Goal: Communication & Community: Answer question/provide support

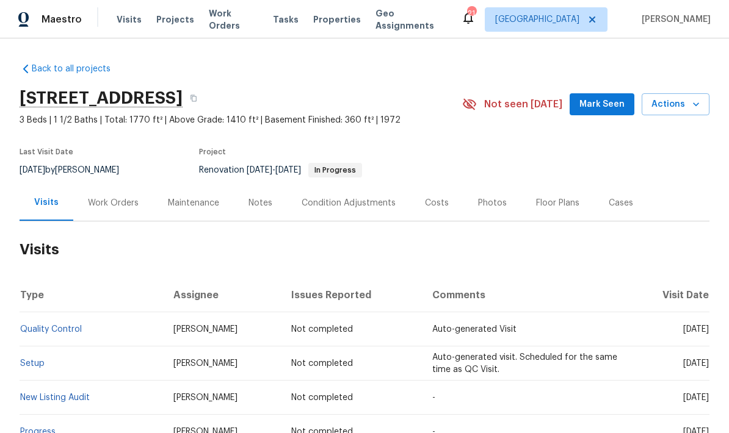
click at [98, 200] on div "Work Orders" at bounding box center [113, 203] width 51 height 12
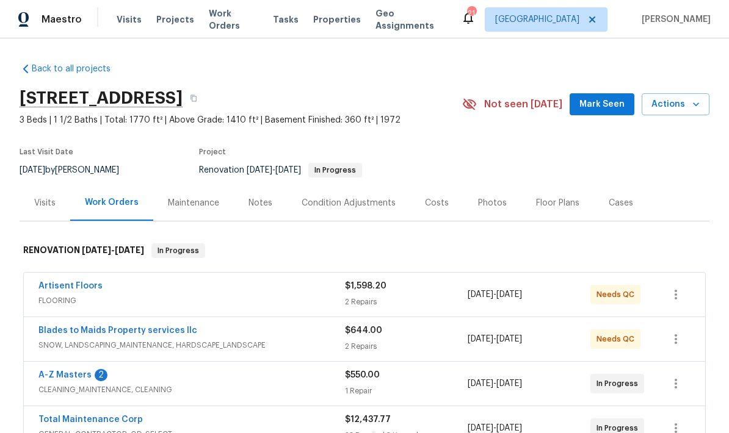
click at [52, 377] on link "A-Z Masters" at bounding box center [64, 375] width 53 height 9
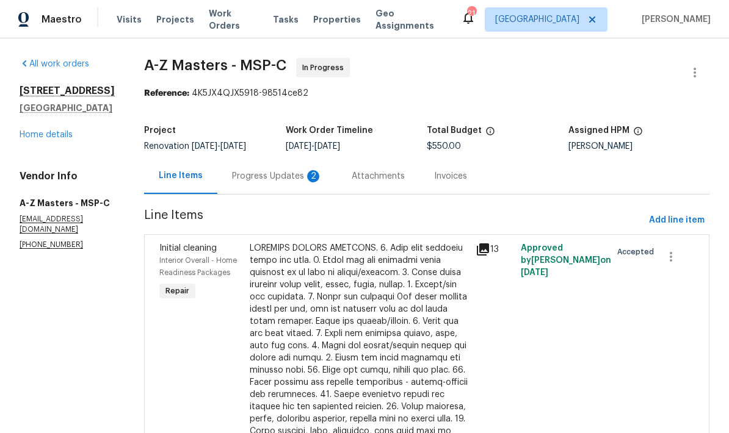
click at [232, 179] on div "Progress Updates 2" at bounding box center [277, 176] width 90 height 12
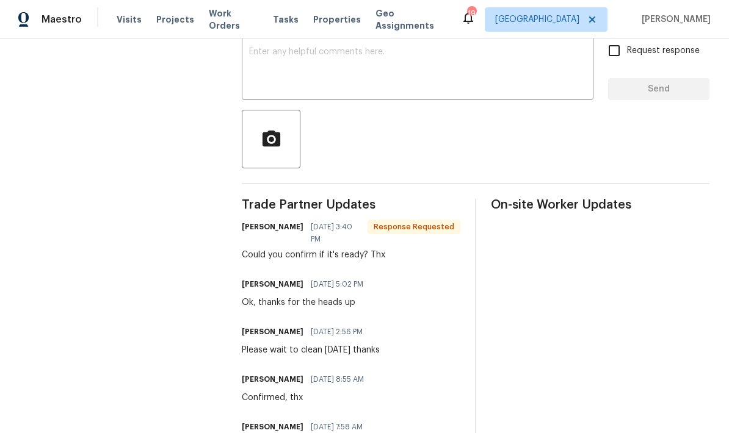
scroll to position [216, 0]
click at [290, 68] on textarea at bounding box center [417, 68] width 337 height 43
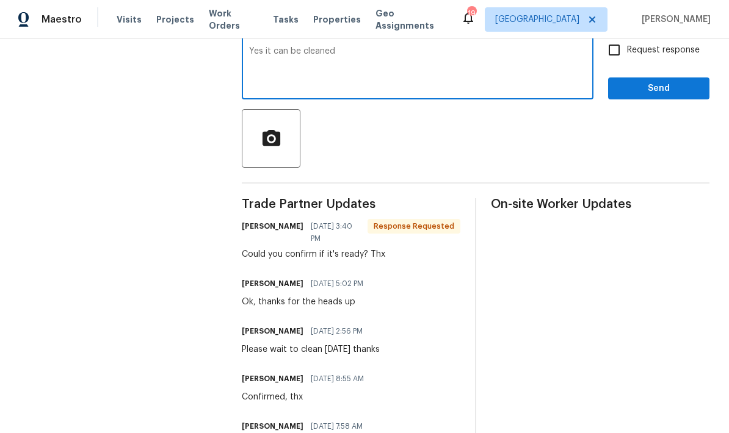
type textarea "Yes it can be cleaned"
click at [618, 57] on input "Request response" at bounding box center [614, 50] width 26 height 26
checkbox input "true"
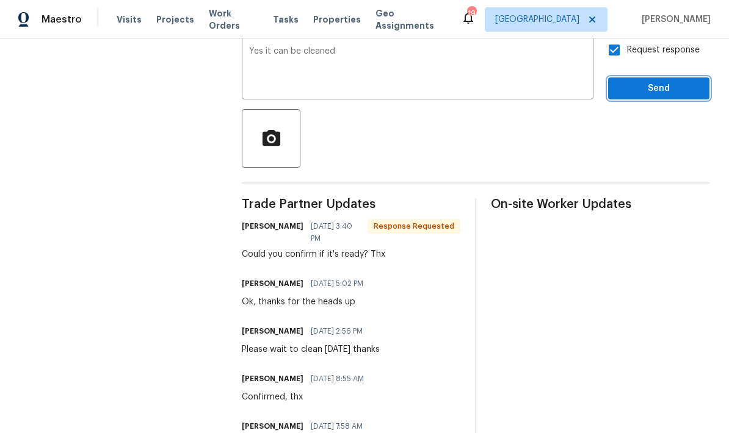
click at [664, 96] on span "Send" at bounding box center [659, 88] width 82 height 15
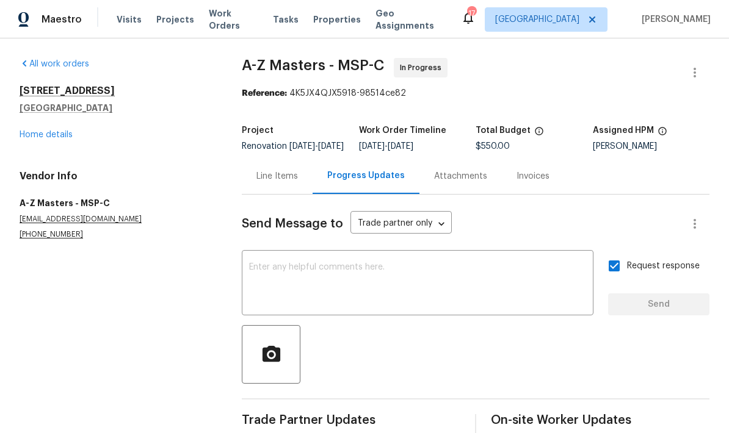
scroll to position [0, 0]
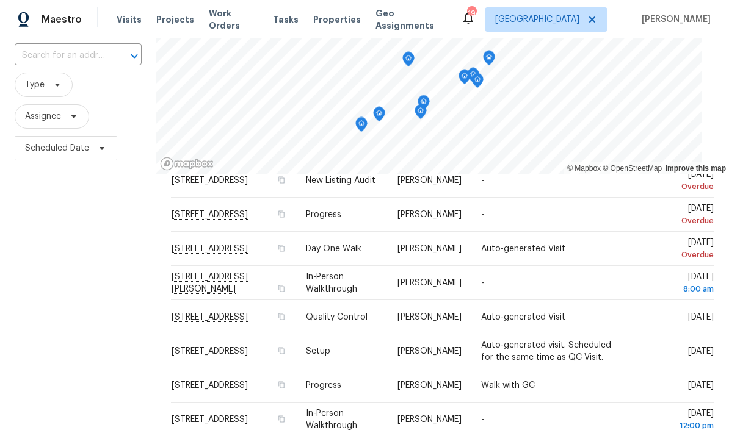
scroll to position [49, 0]
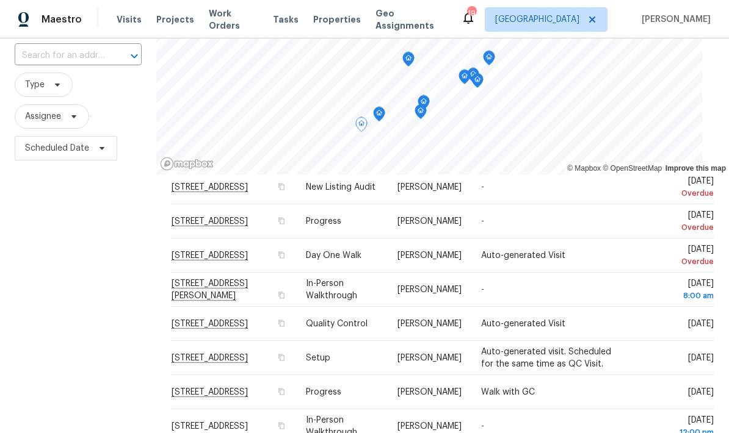
click at [0, 0] on span at bounding box center [0, 0] width 0 height 0
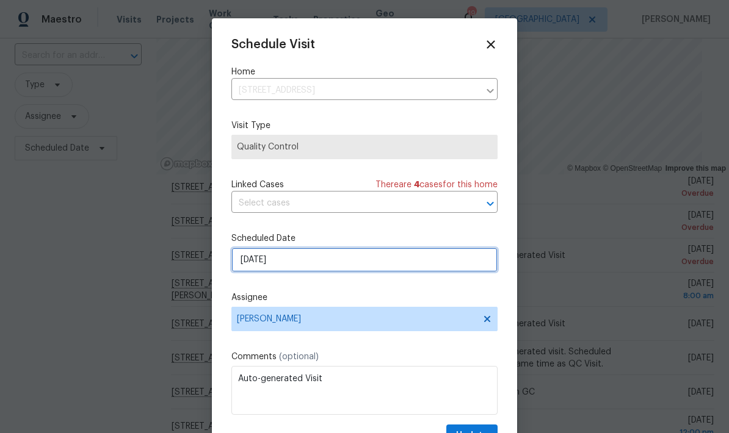
click at [309, 268] on input "10/14/2025" at bounding box center [364, 260] width 266 height 24
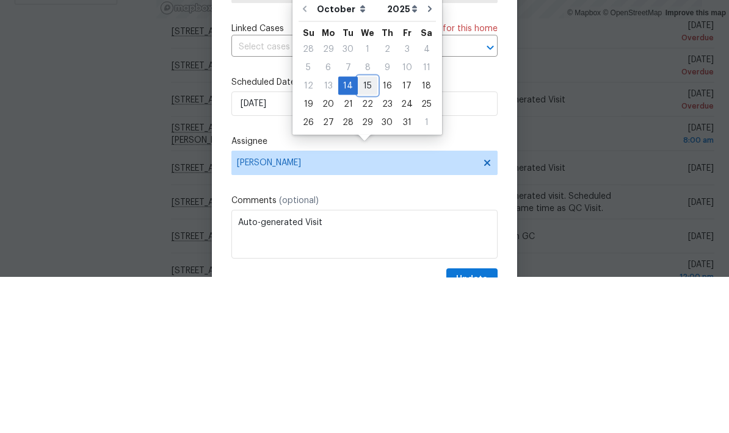
click at [364, 233] on div "15" at bounding box center [368, 241] width 20 height 17
type input "10/15/2025"
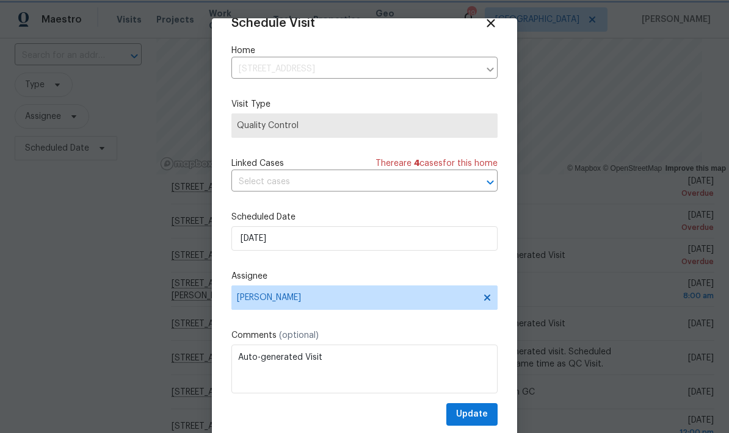
scroll to position [24, 0]
click at [466, 414] on span "Update" at bounding box center [472, 414] width 32 height 15
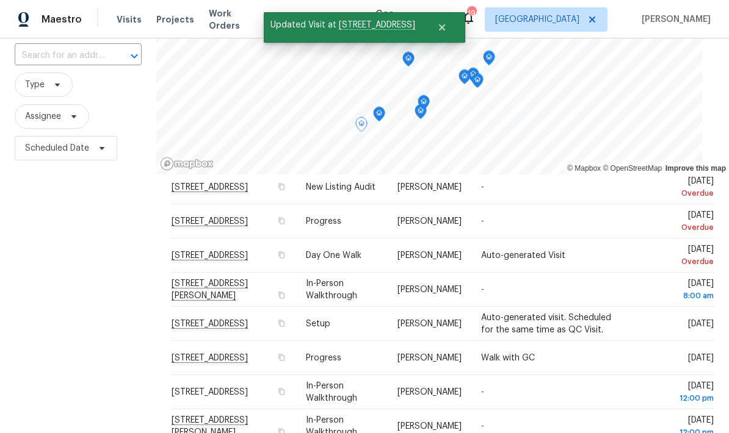
click at [0, 0] on icon at bounding box center [0, 0] width 0 height 0
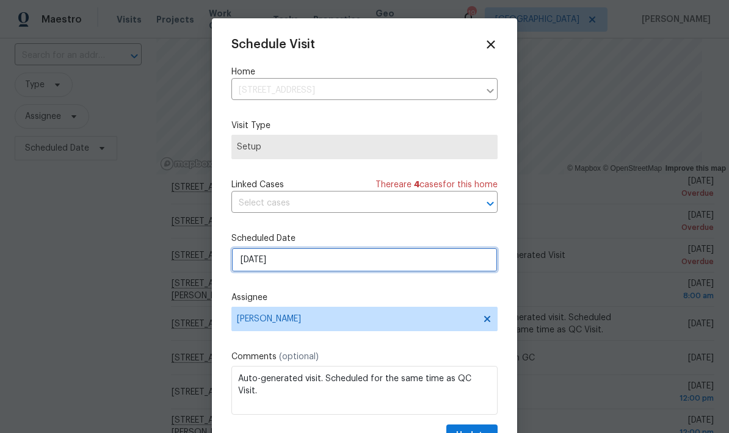
click at [310, 265] on input "10/14/2025" at bounding box center [364, 260] width 266 height 24
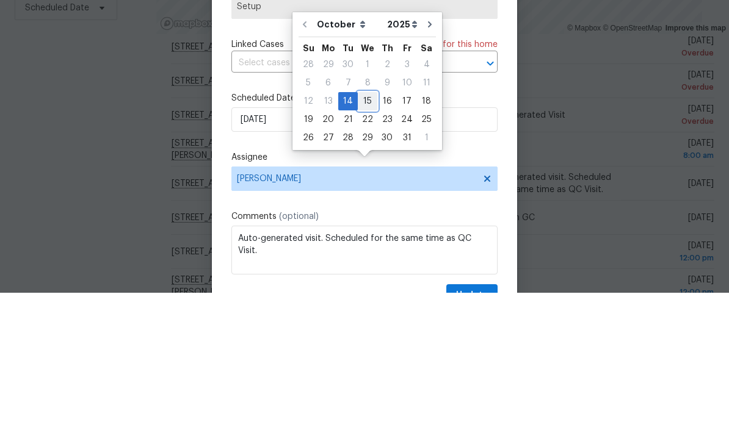
click at [361, 233] on div "15" at bounding box center [368, 241] width 20 height 17
type input "10/15/2025"
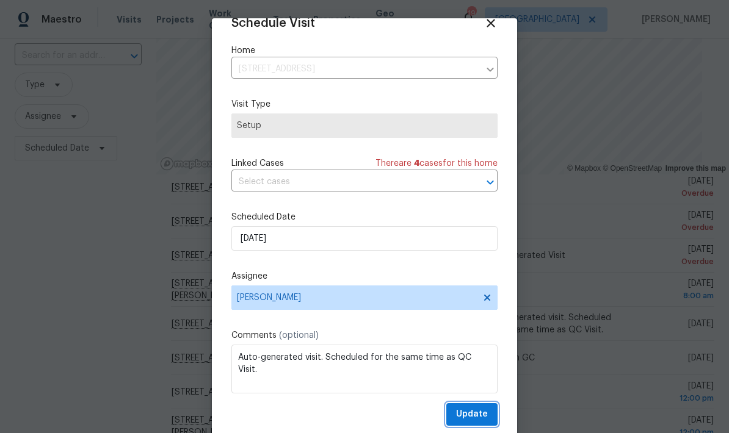
click at [467, 415] on span "Update" at bounding box center [472, 414] width 32 height 15
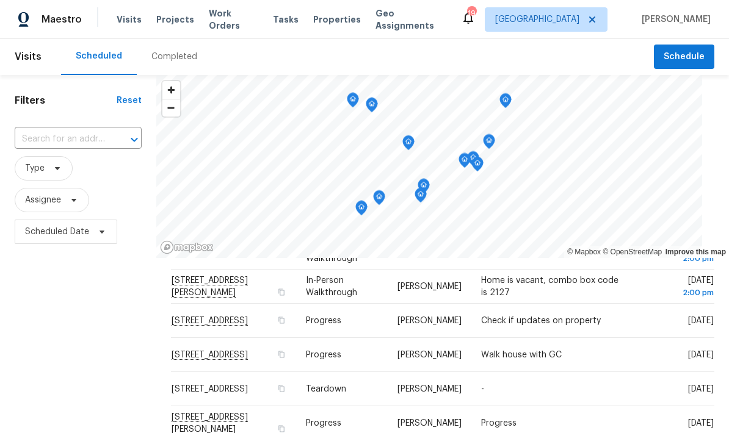
scroll to position [0, 0]
click at [683, 49] on span "Schedule" at bounding box center [683, 56] width 41 height 15
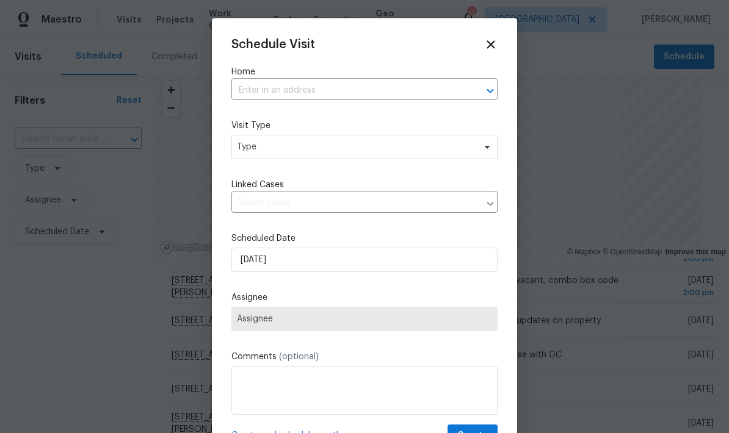
click at [253, 95] on input "text" at bounding box center [347, 90] width 232 height 19
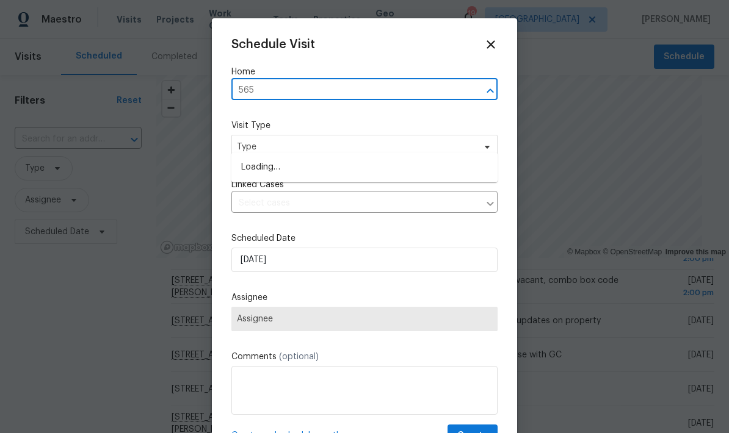
type input "5657"
click at [258, 157] on li "[STREET_ADDRESS]" at bounding box center [364, 167] width 266 height 21
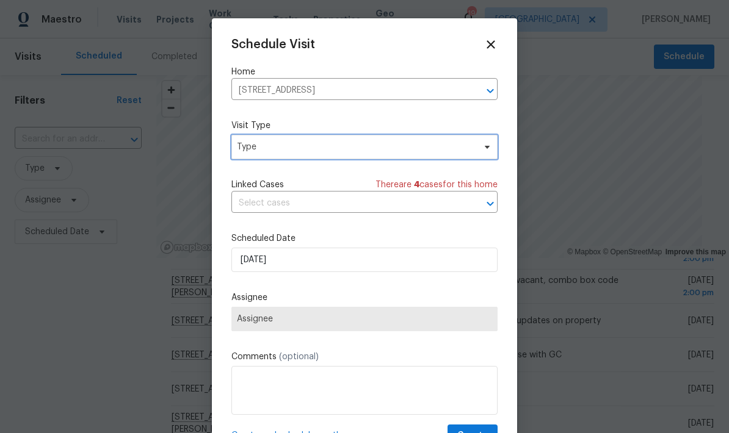
click at [249, 155] on span "Type" at bounding box center [364, 147] width 266 height 24
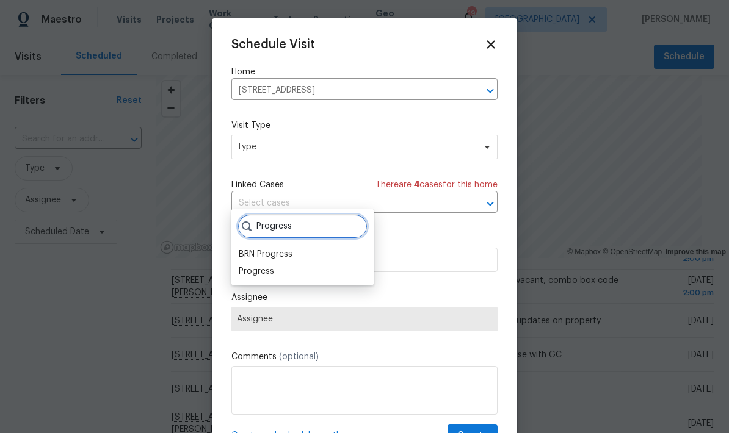
type input "Progress"
click at [245, 265] on div "Progress" at bounding box center [256, 271] width 35 height 12
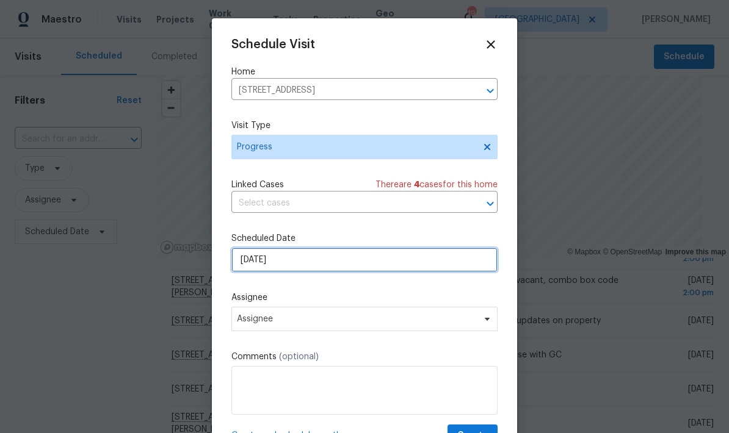
click at [300, 266] on input "10/14/2025" at bounding box center [364, 260] width 266 height 24
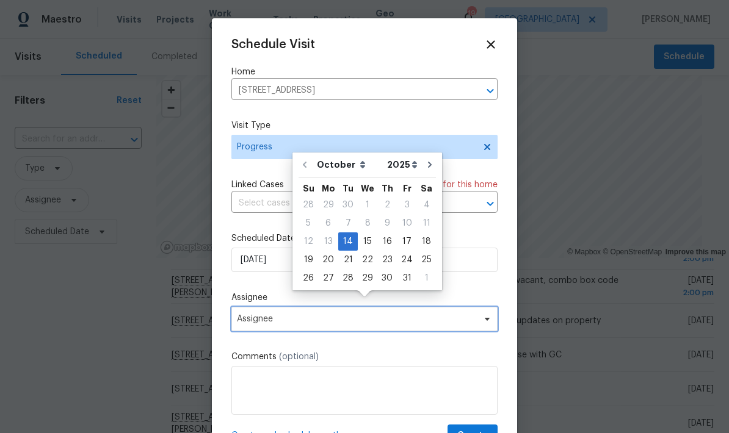
click at [247, 322] on span "Assignee" at bounding box center [356, 319] width 239 height 10
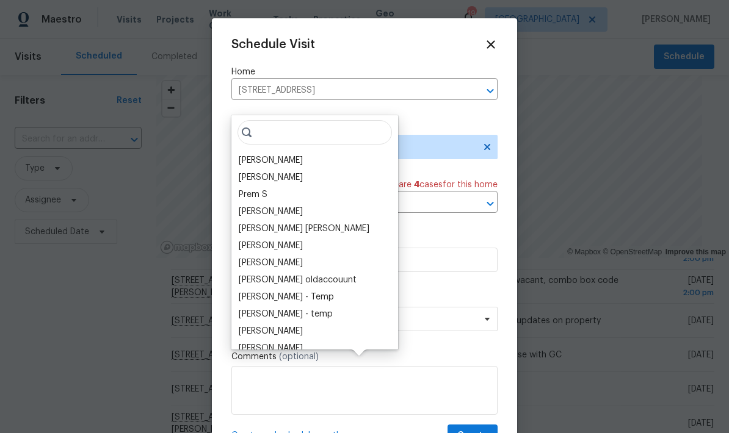
click at [248, 154] on div "[PERSON_NAME]" at bounding box center [271, 160] width 64 height 12
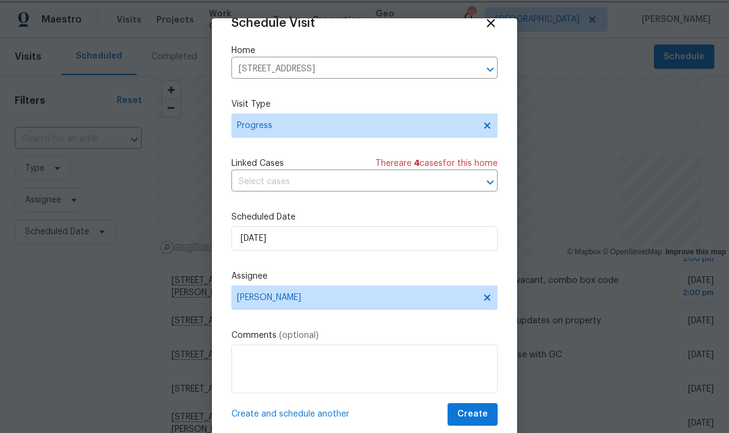
scroll to position [24, 0]
click at [469, 409] on span "Create" at bounding box center [472, 414] width 31 height 15
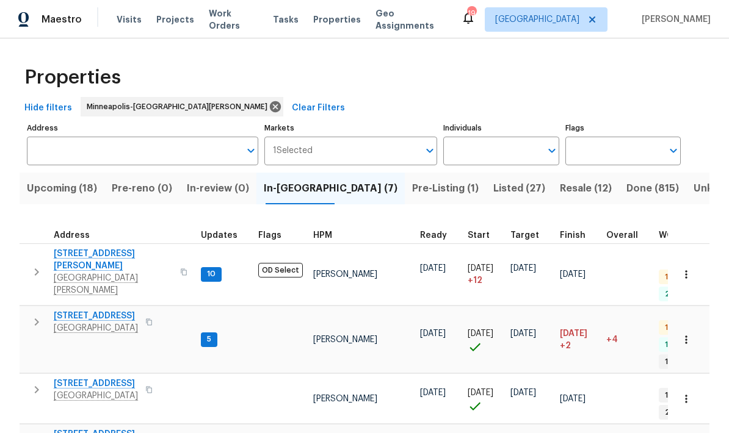
click at [65, 310] on span "[STREET_ADDRESS]" at bounding box center [96, 316] width 84 height 12
click at [46, 197] on span "Upcoming (18)" at bounding box center [62, 188] width 70 height 17
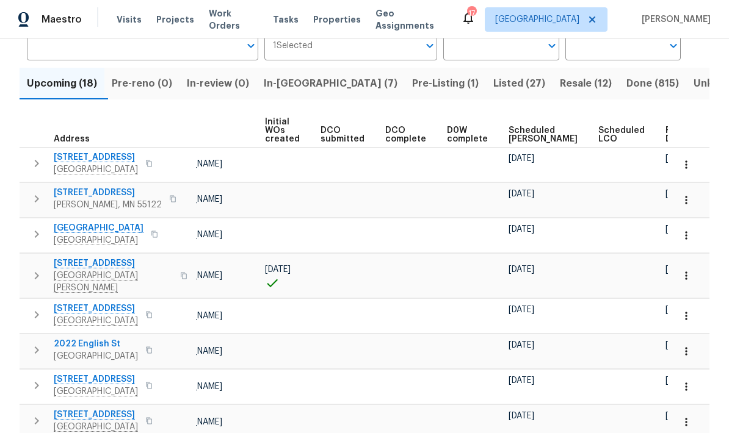
scroll to position [0, 86]
click at [666, 135] on span "Ready Date" at bounding box center [679, 134] width 27 height 17
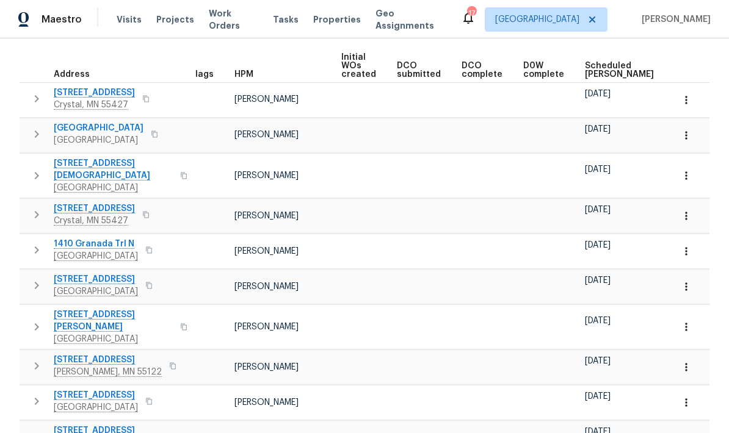
scroll to position [0, 11]
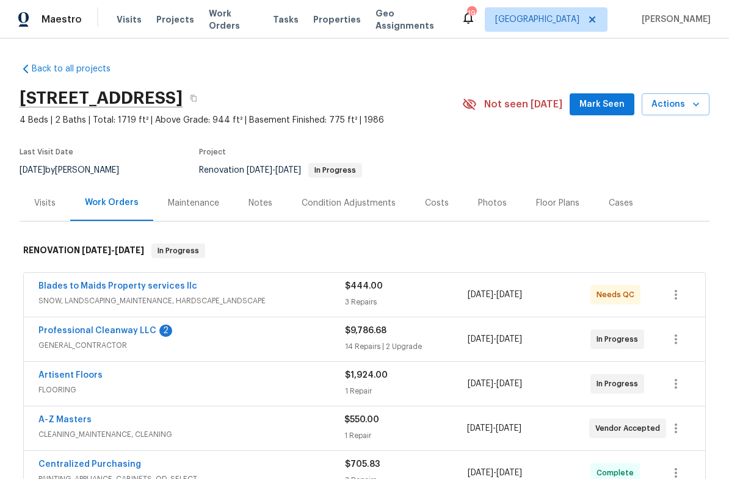
click at [67, 333] on link "Professional Cleanway LLC" at bounding box center [97, 330] width 118 height 9
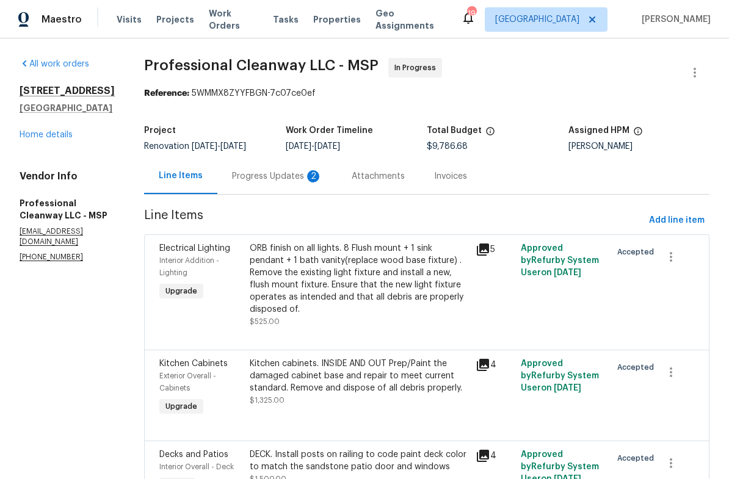
click at [247, 179] on div "Progress Updates 2" at bounding box center [277, 176] width 90 height 12
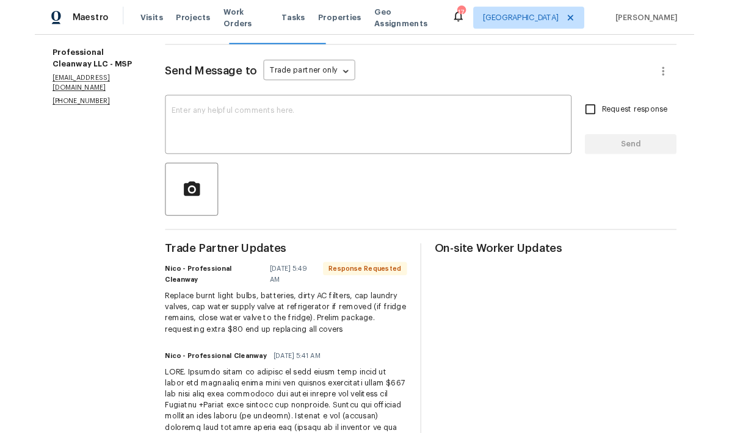
scroll to position [145, 0]
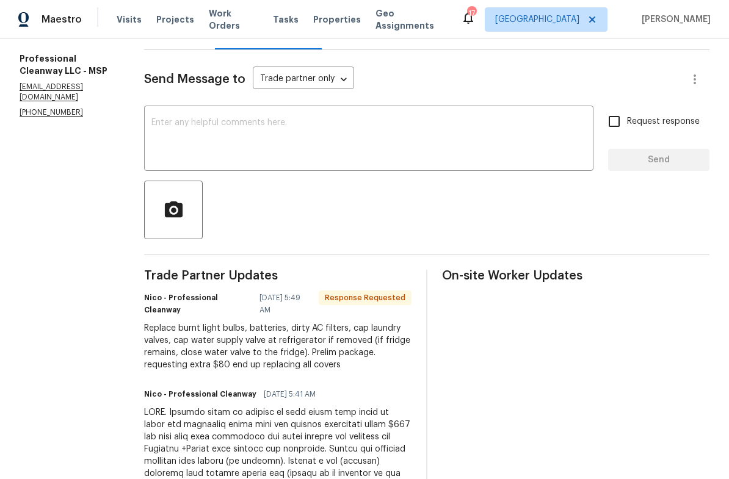
click at [153, 120] on textarea at bounding box center [368, 139] width 434 height 43
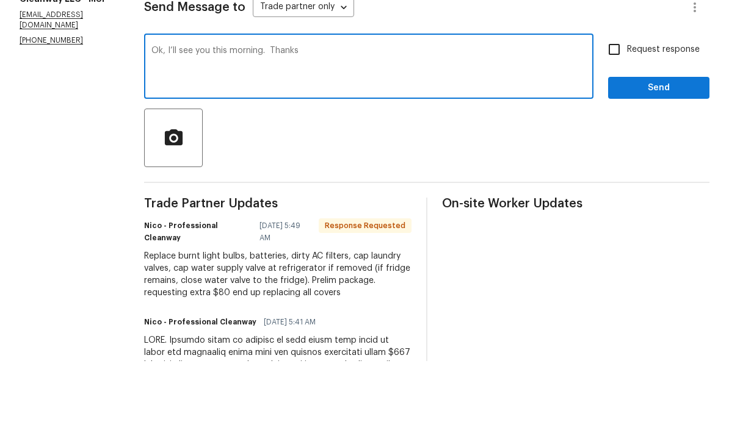
type textarea "Ok, I’ll see you this morning. Thanks"
click at [647, 153] on span "Send" at bounding box center [659, 160] width 82 height 15
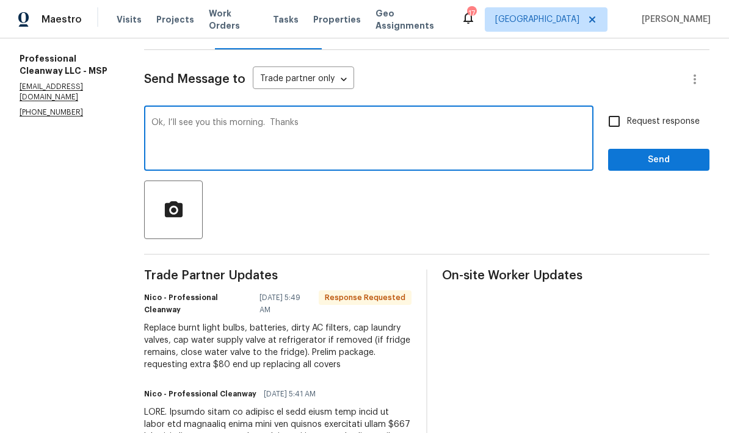
scroll to position [0, 0]
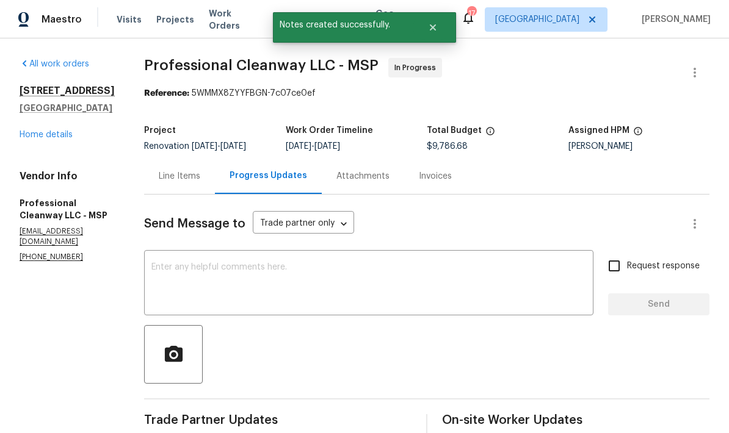
click at [29, 131] on link "Home details" at bounding box center [46, 135] width 53 height 9
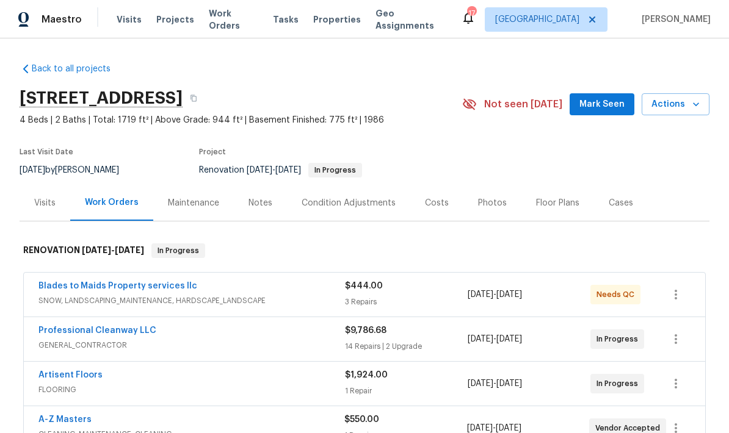
click at [62, 416] on link "A-Z Masters" at bounding box center [64, 420] width 53 height 9
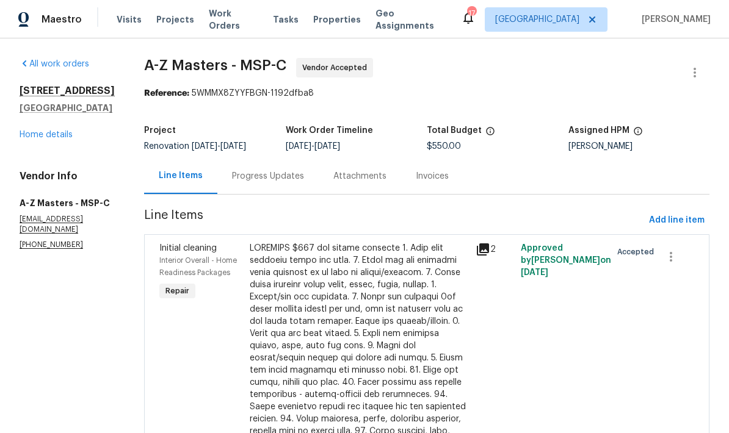
click at [232, 174] on div "Progress Updates" at bounding box center [268, 176] width 72 height 12
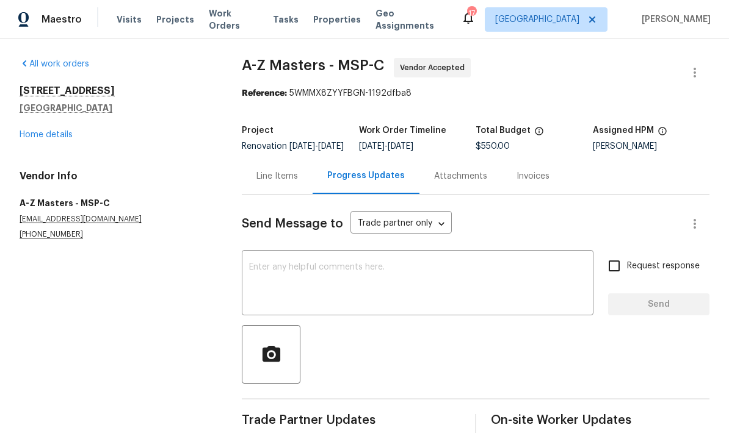
click at [32, 139] on link "Home details" at bounding box center [46, 135] width 53 height 9
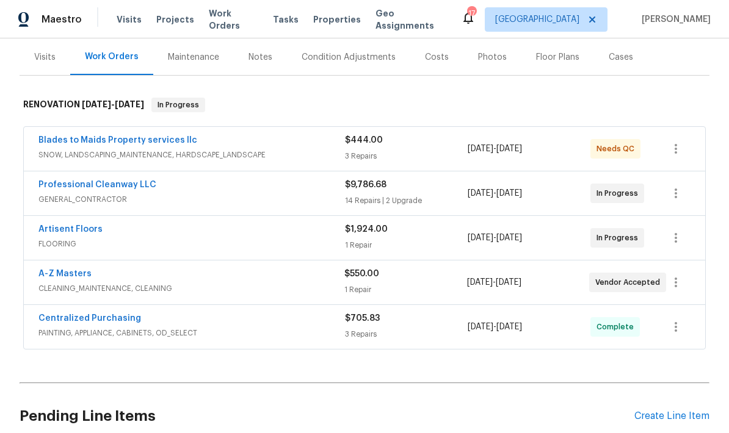
scroll to position [155, 0]
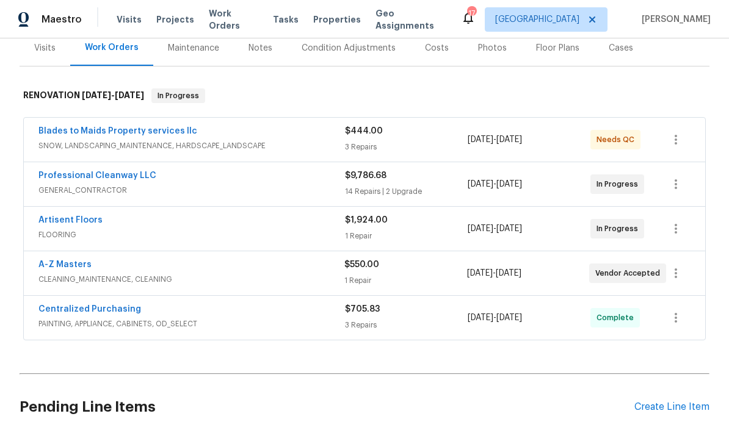
click at [50, 223] on link "Artisent Floors" at bounding box center [70, 220] width 64 height 9
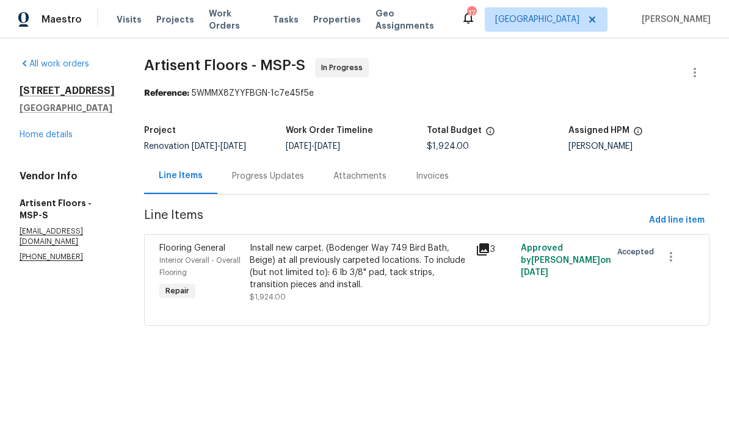
click at [255, 174] on div "Progress Updates" at bounding box center [268, 176] width 72 height 12
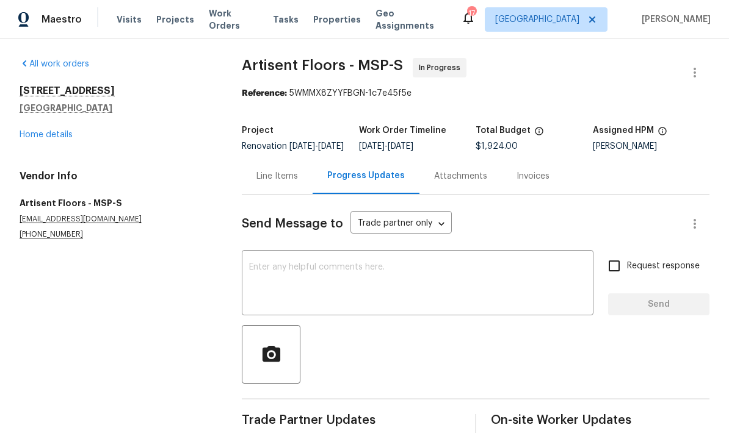
click at [19, 141] on div "All work orders [STREET_ADDRESS] Home details Vendor Info Artisent Floors - MSP…" at bounding box center [364, 298] width 729 height 520
click at [39, 135] on link "Home details" at bounding box center [46, 135] width 53 height 9
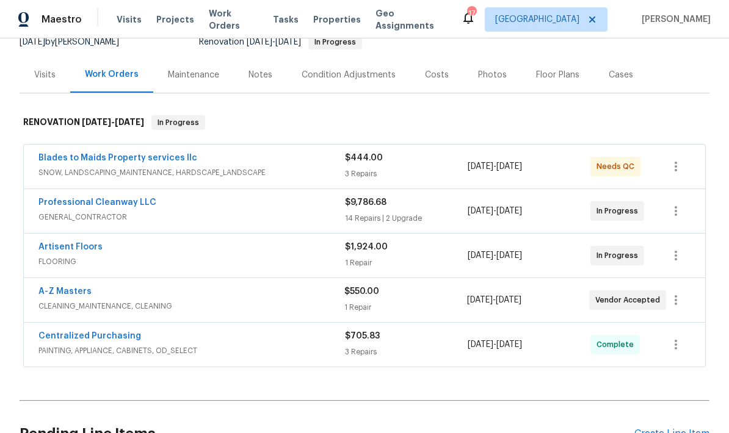
scroll to position [128, 0]
click at [54, 295] on link "A-Z Masters" at bounding box center [64, 292] width 53 height 9
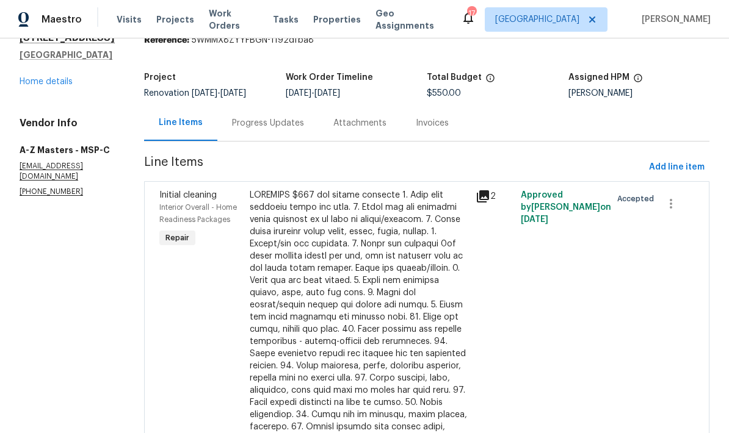
scroll to position [59, 0]
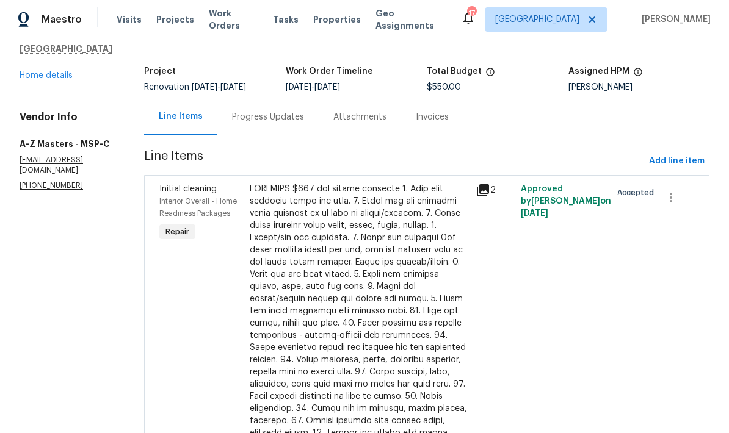
click at [232, 120] on div "Progress Updates" at bounding box center [268, 117] width 72 height 12
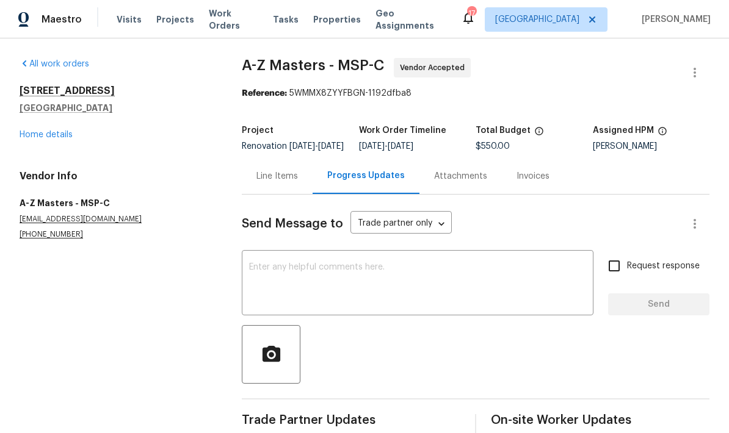
scroll to position [29, 0]
click at [250, 263] on textarea at bounding box center [417, 284] width 337 height 43
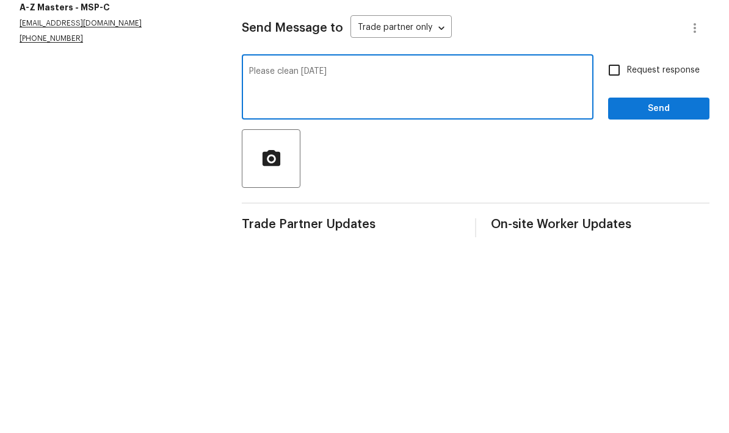
type textarea "Please clean [DATE]"
click at [652, 297] on span "Send" at bounding box center [659, 304] width 82 height 15
